Goal: Information Seeking & Learning: Learn about a topic

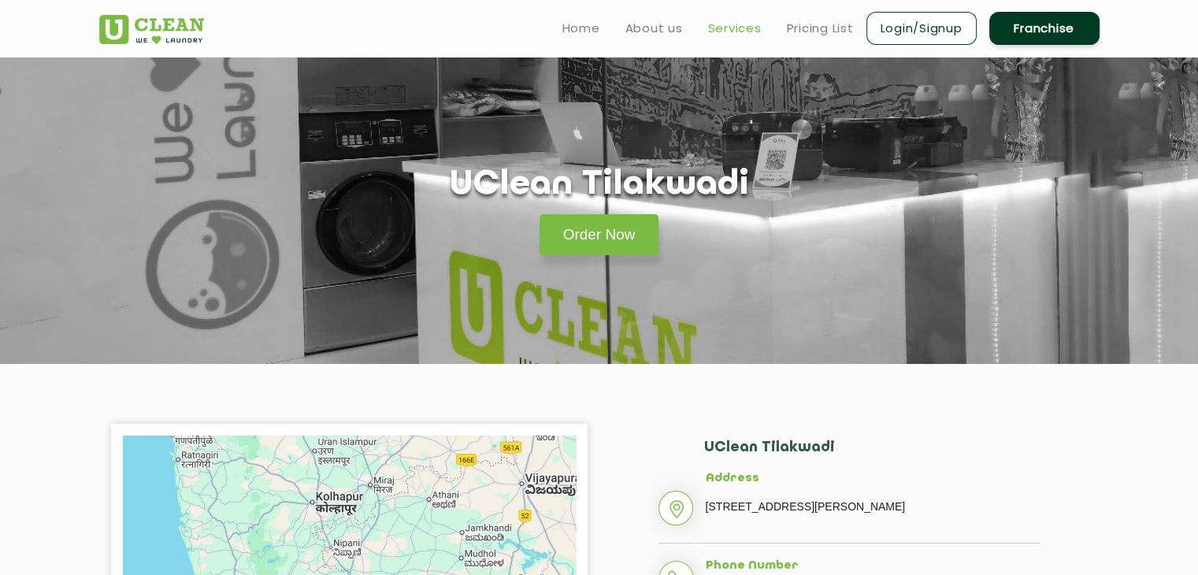
click at [742, 27] on link "Services" at bounding box center [735, 28] width 54 height 19
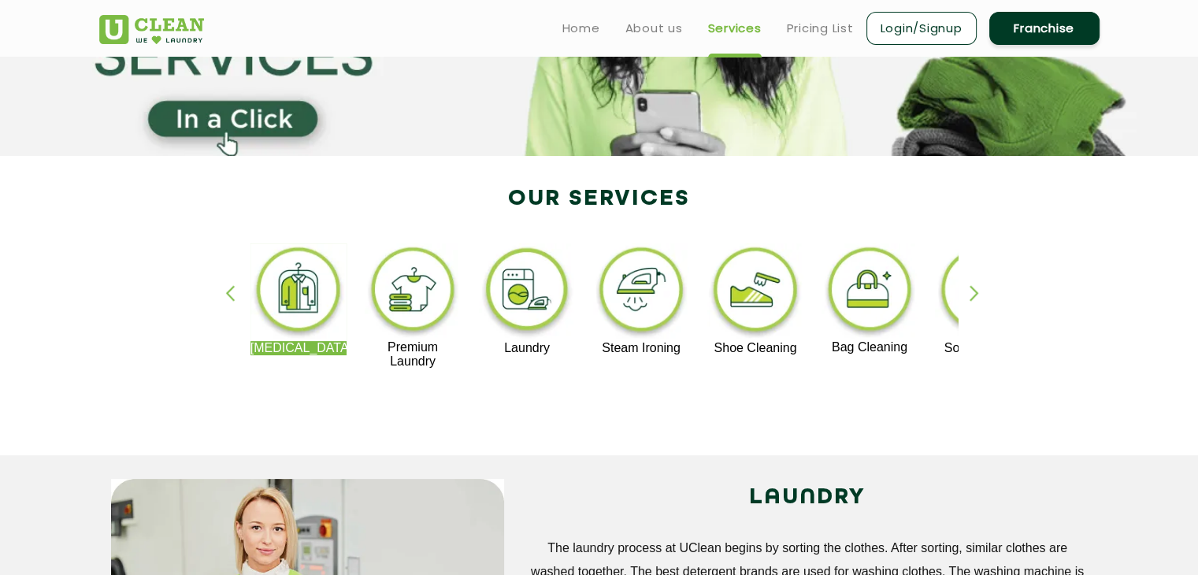
scroll to position [176, 0]
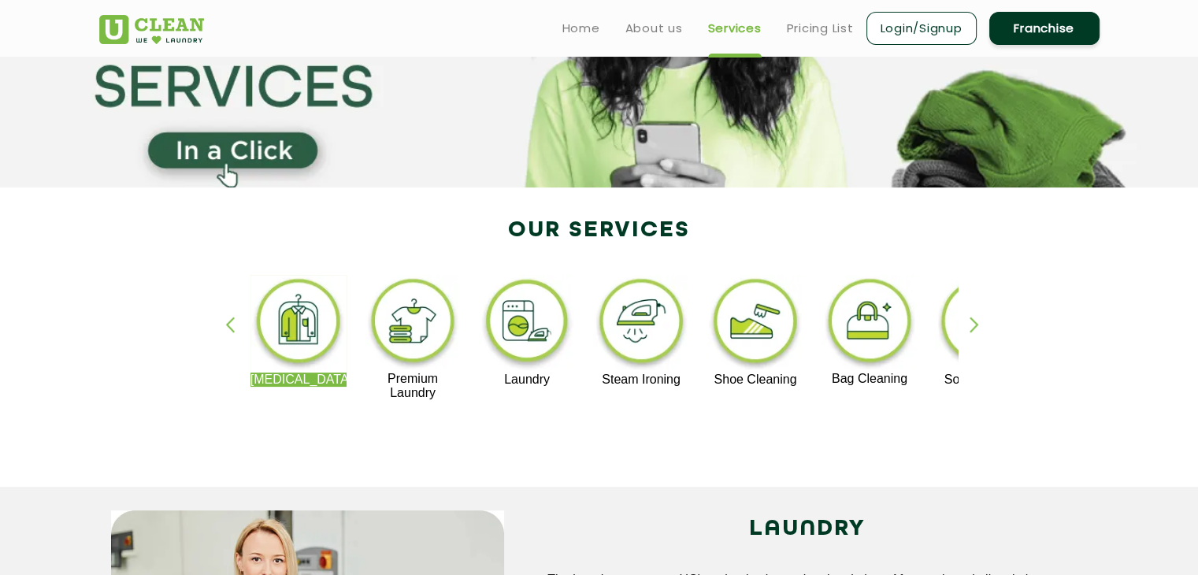
click at [621, 395] on div "[MEDICAL_DATA] Premium Laundry Laundry Steam Ironing Shoe Cleaning Bag Cleaning…" at bounding box center [1207, 337] width 1933 height 125
click at [592, 454] on div "[MEDICAL_DATA] Premium Laundry Laundry Steam Ironing Shoe Cleaning Bag Cleaning…" at bounding box center [599, 345] width 1024 height 284
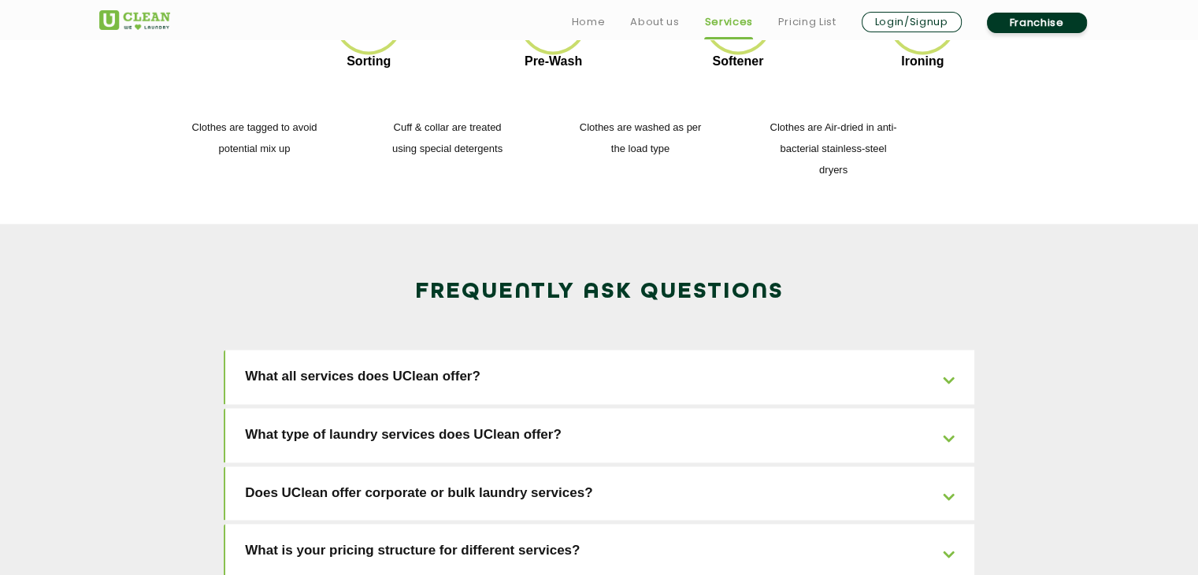
scroll to position [2285, 0]
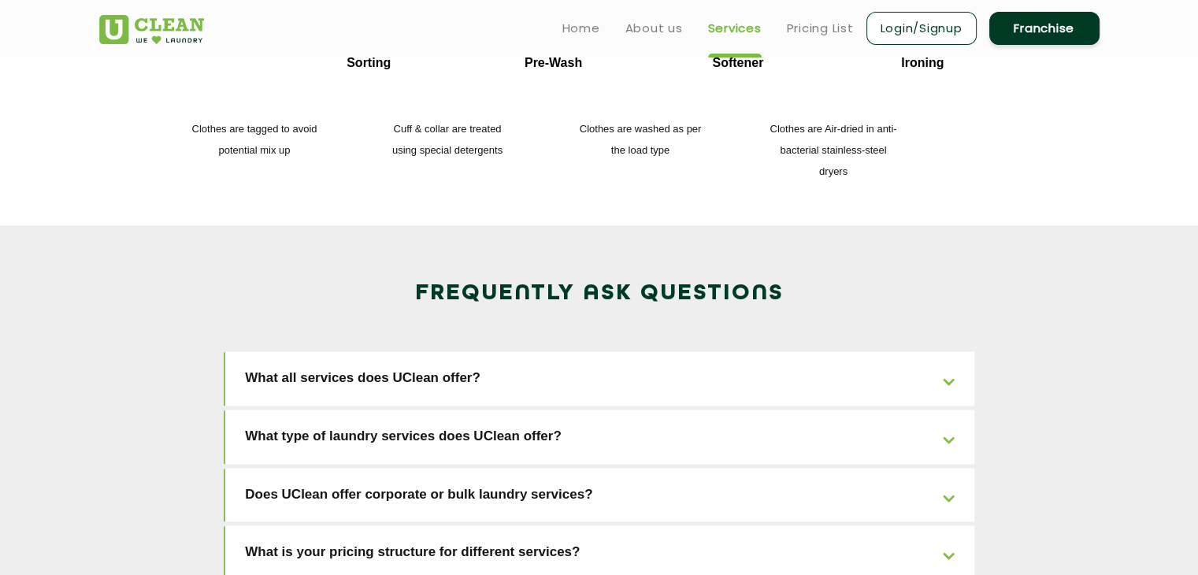
click at [465, 351] on link "What all services does UClean offer?" at bounding box center [599, 378] width 749 height 54
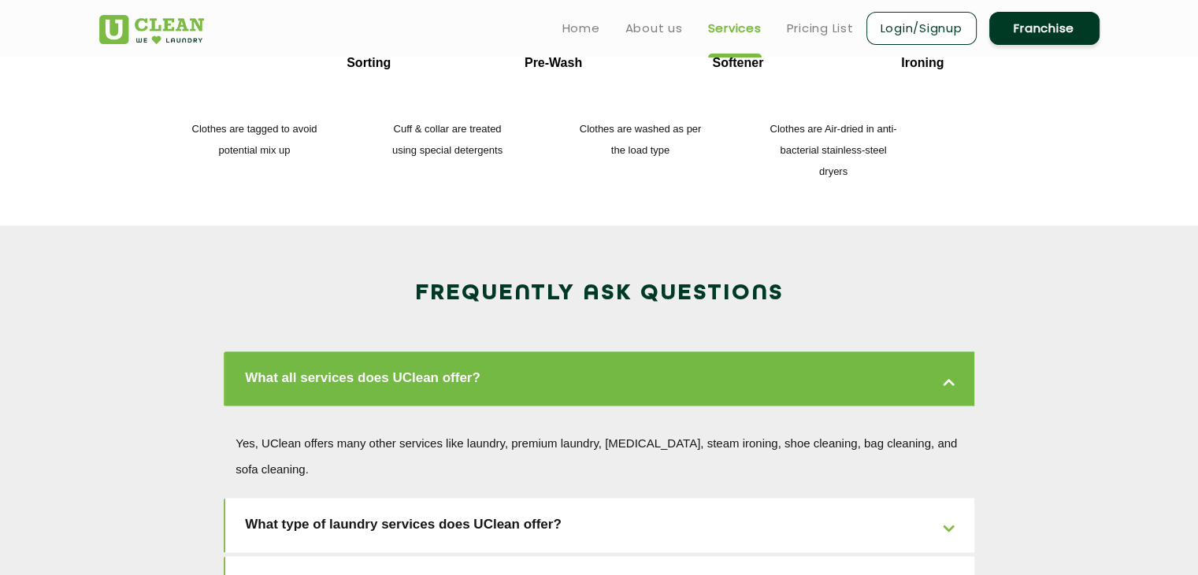
click at [465, 351] on link "What all services does UClean offer?" at bounding box center [599, 378] width 749 height 54
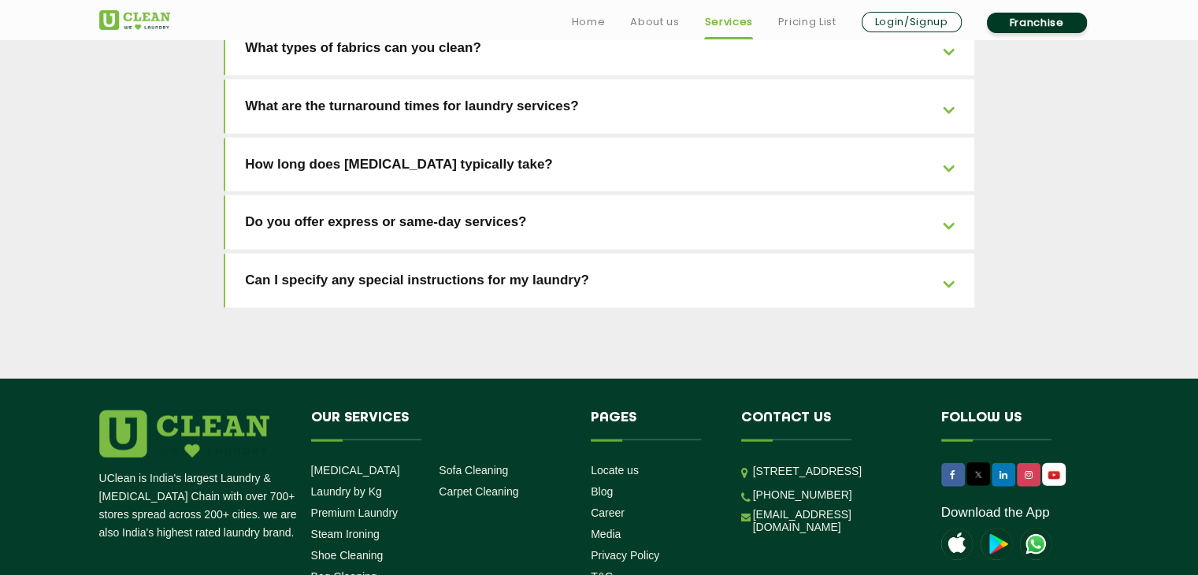
scroll to position [3680, 0]
